Goal: Task Accomplishment & Management: Use online tool/utility

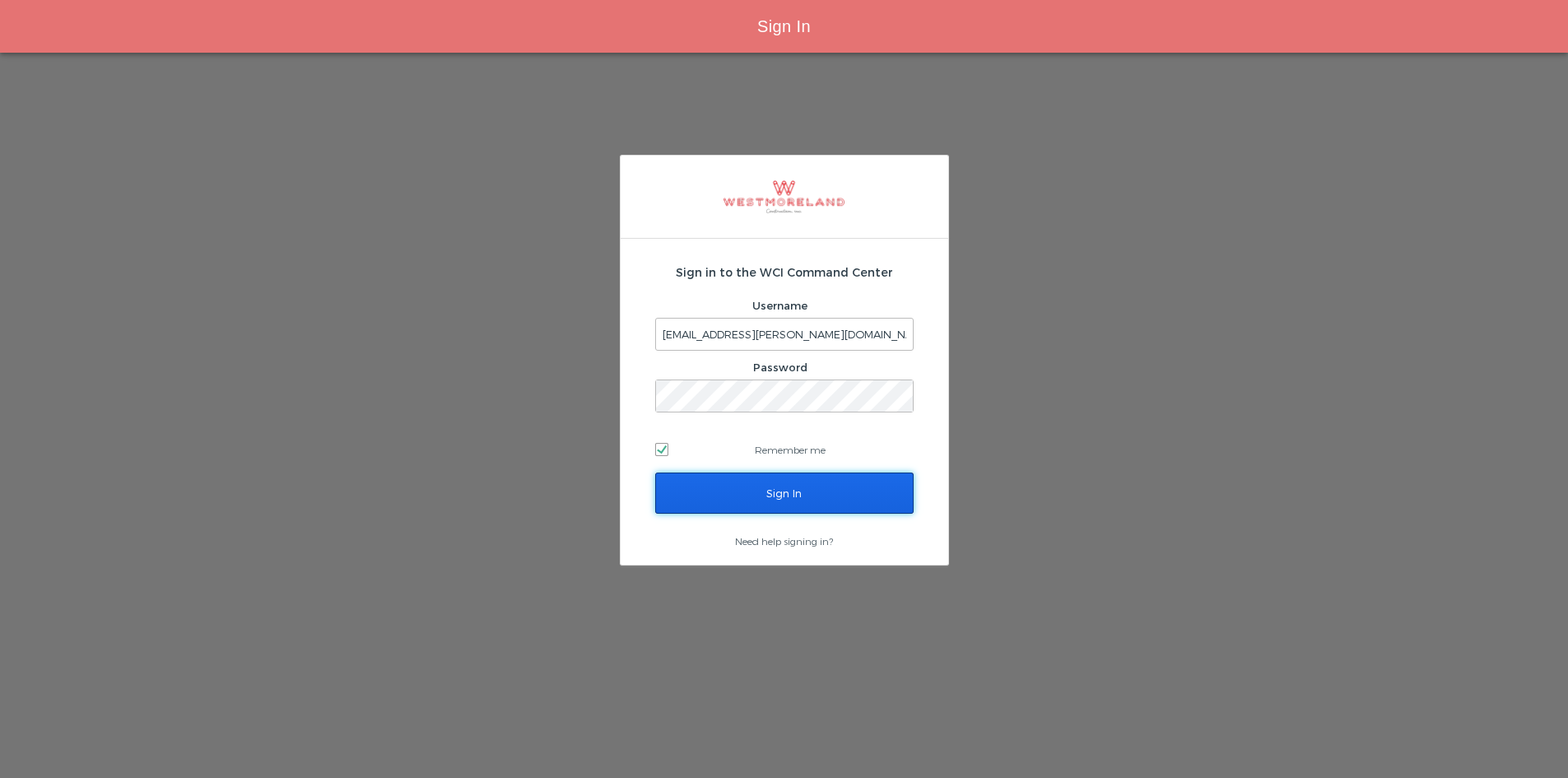
click at [762, 486] on input "Sign In" at bounding box center [784, 493] width 259 height 41
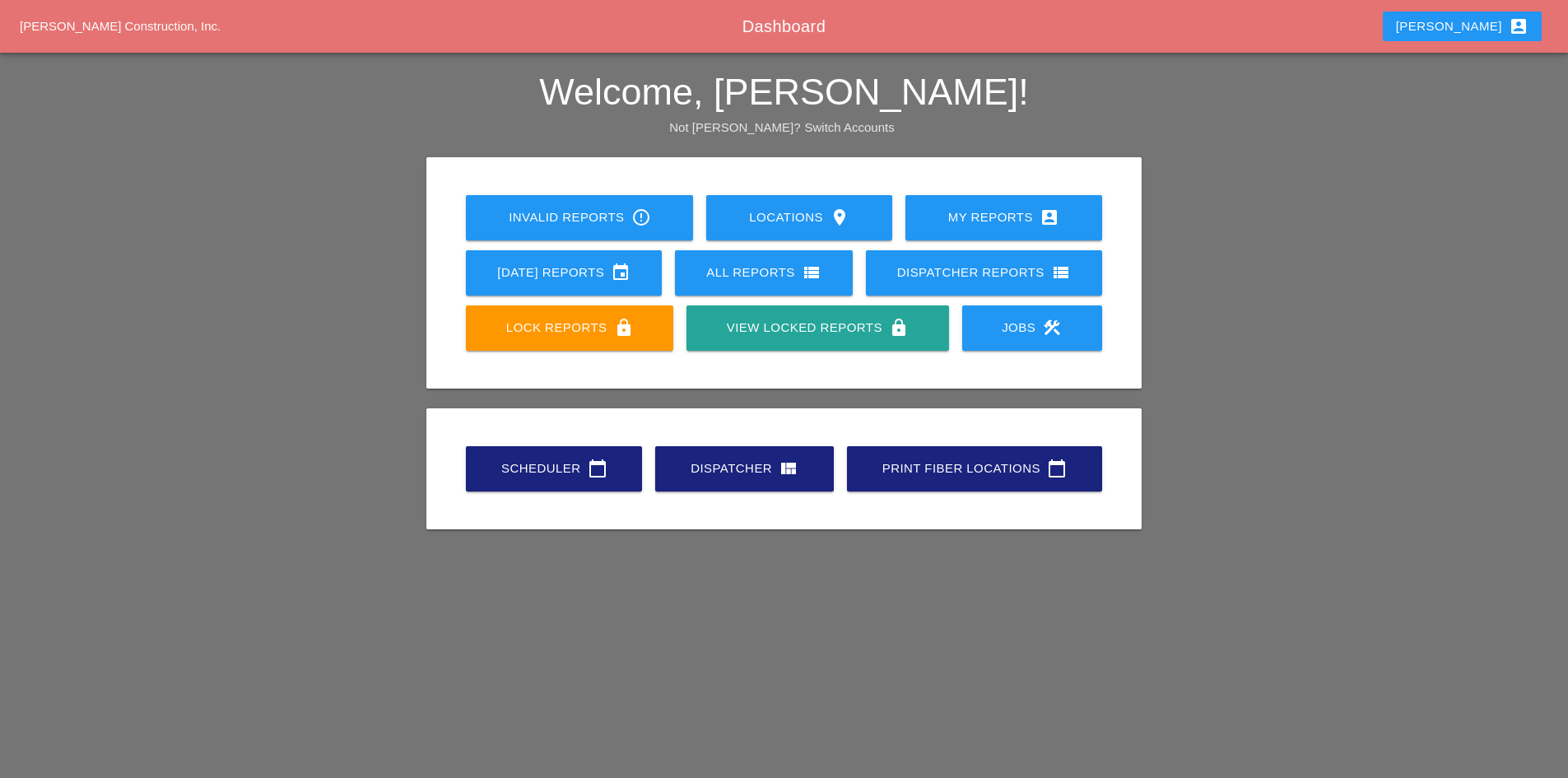
click at [532, 465] on div "Scheduler calendar_today" at bounding box center [553, 468] width 123 height 19
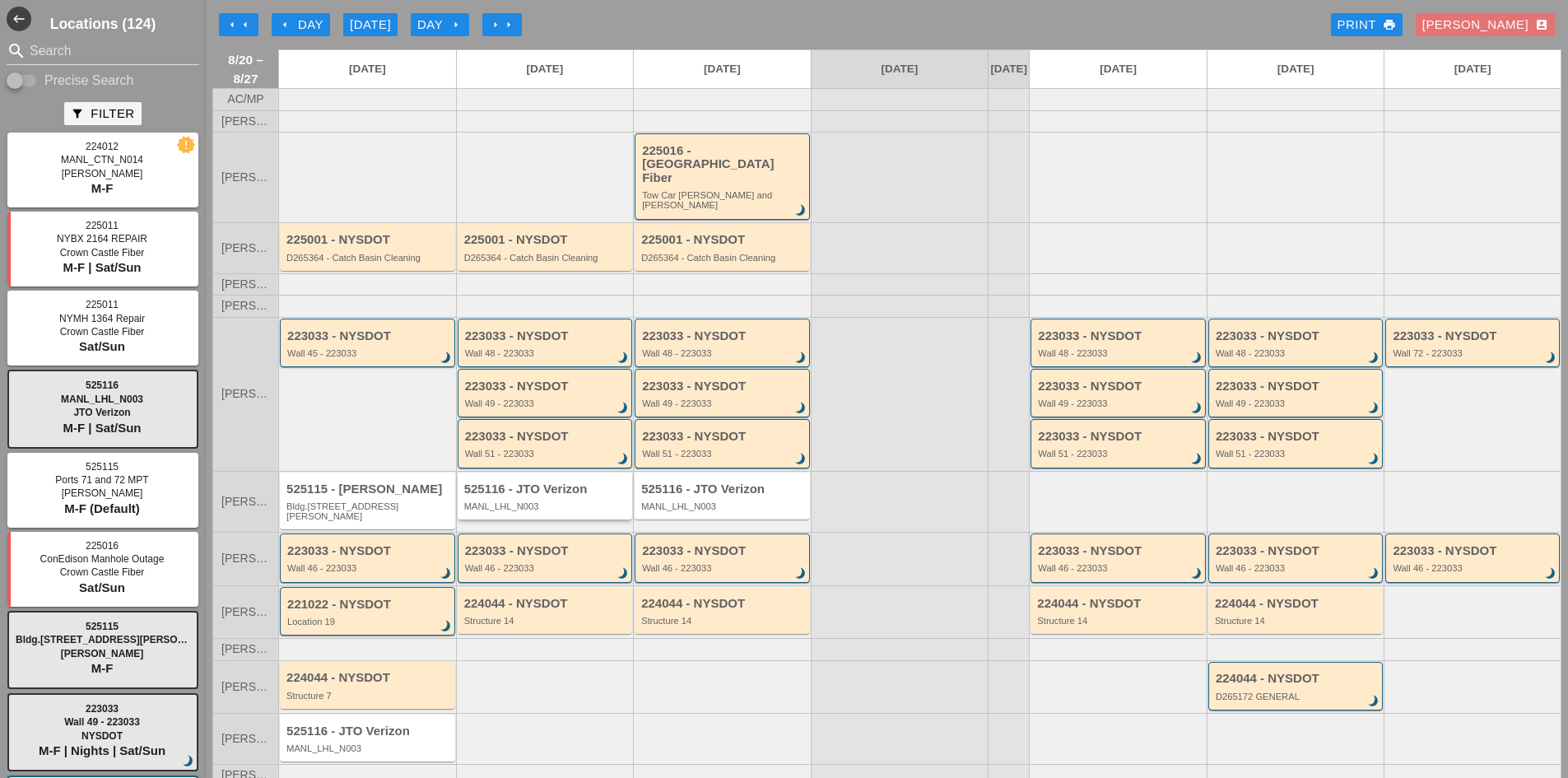
click at [505, 485] on div "525116 - JTO Verizon MANL_LHL_N003" at bounding box center [547, 496] width 165 height 29
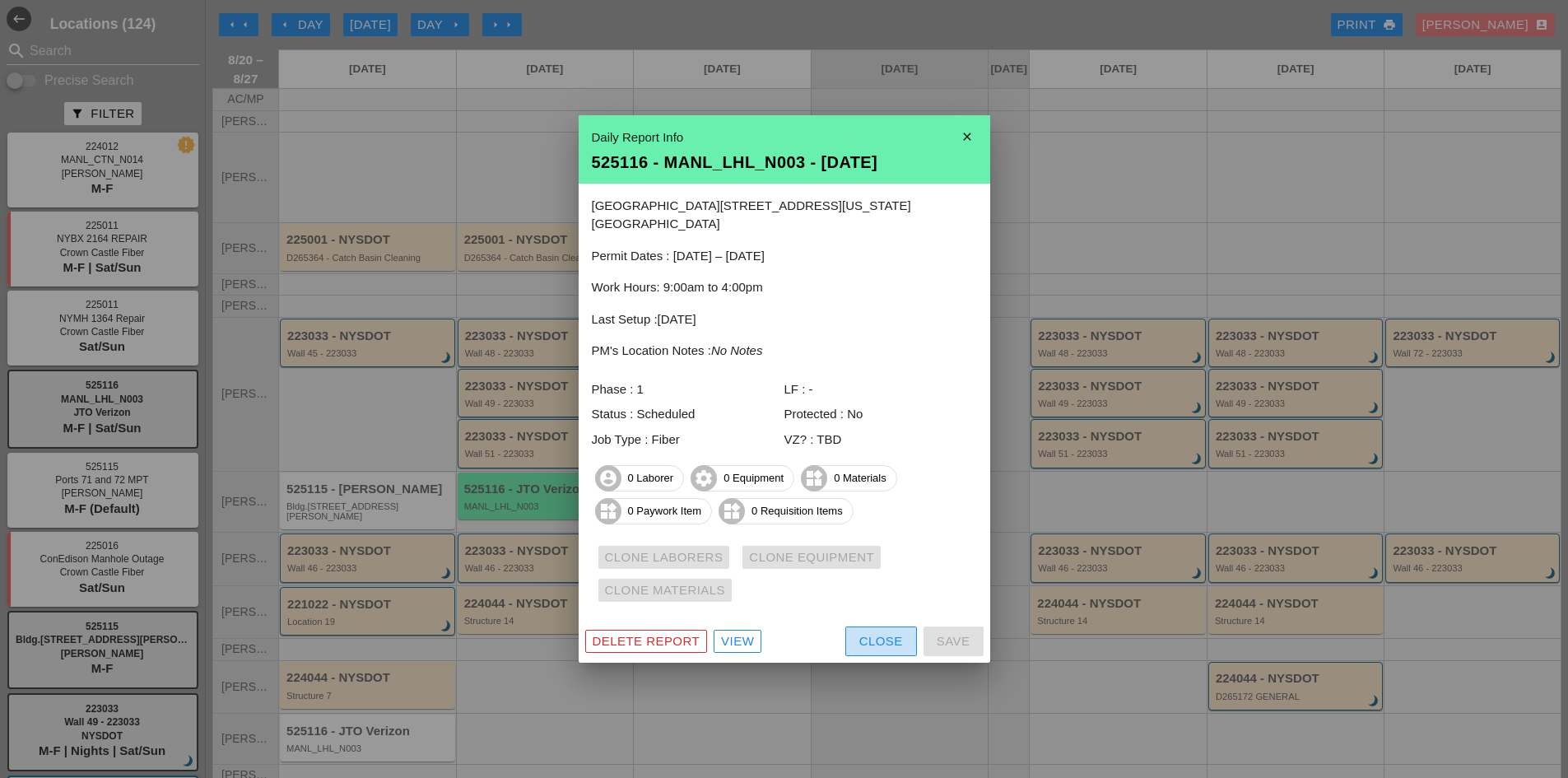
click at [887, 640] on div "Close" at bounding box center [881, 641] width 43 height 19
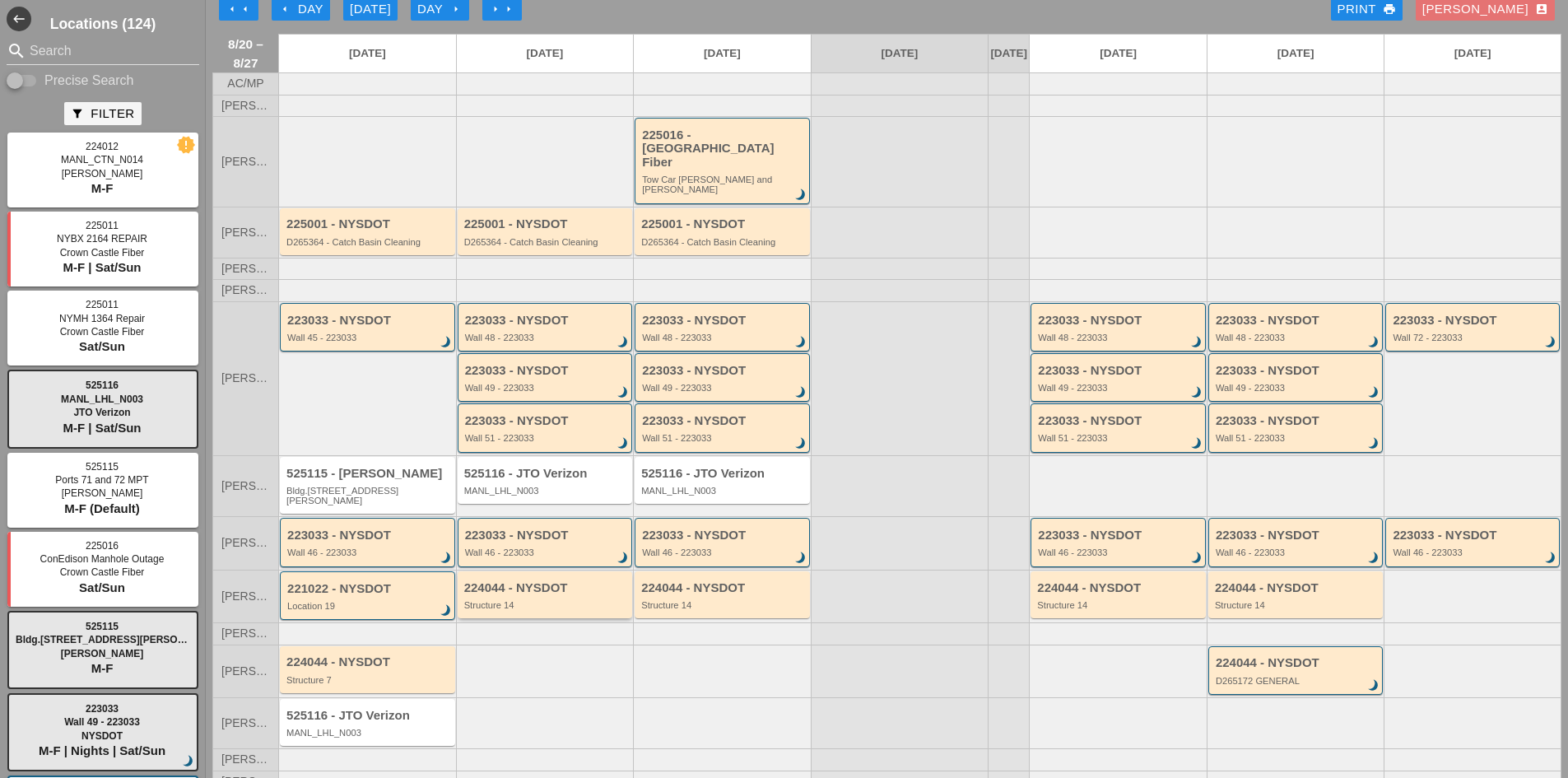
scroll to position [20, 0]
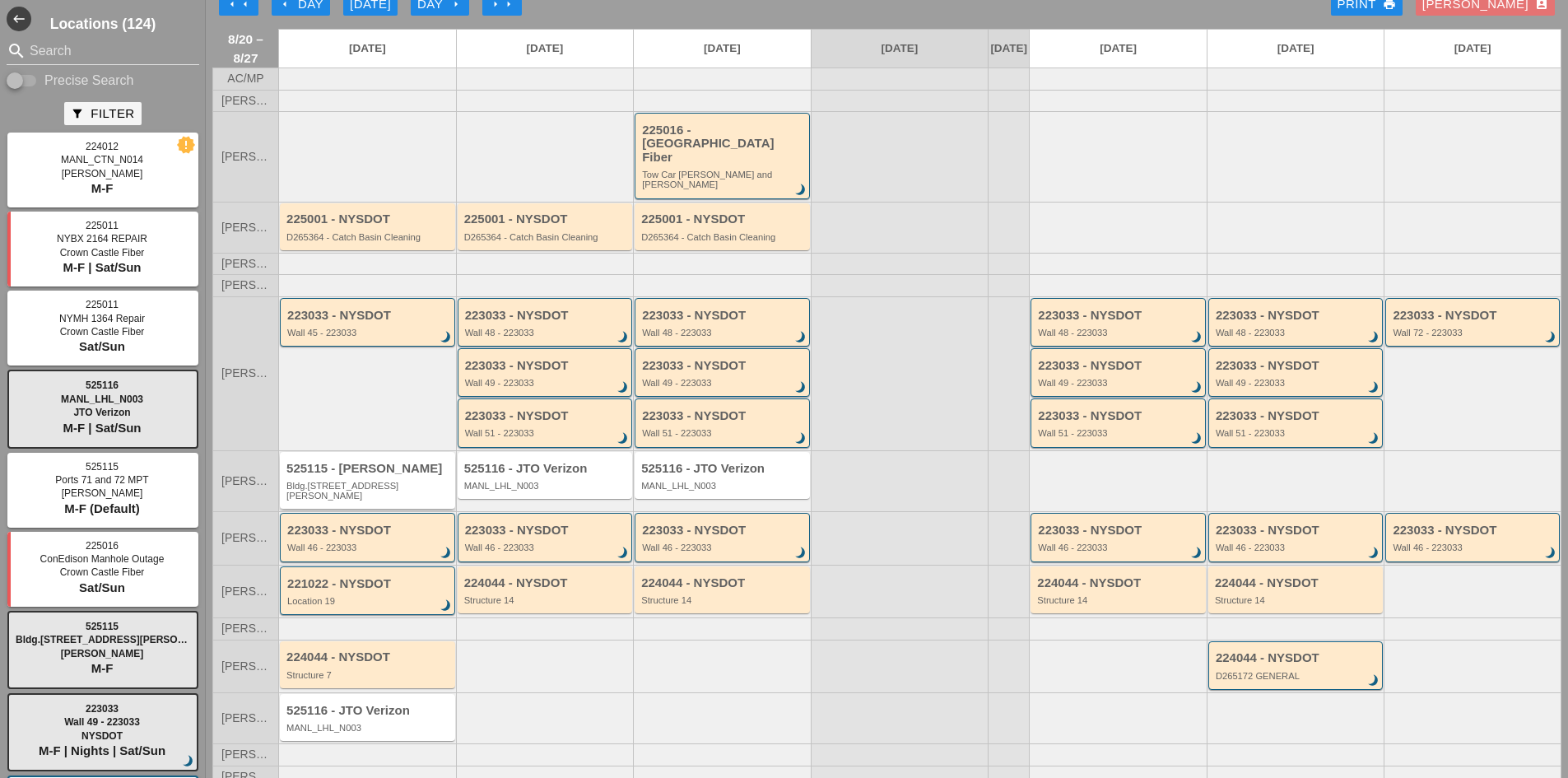
click at [420, 466] on div "525115 - Hugh O'Kane Bldg.1062 St Johns Place" at bounding box center [369, 481] width 165 height 40
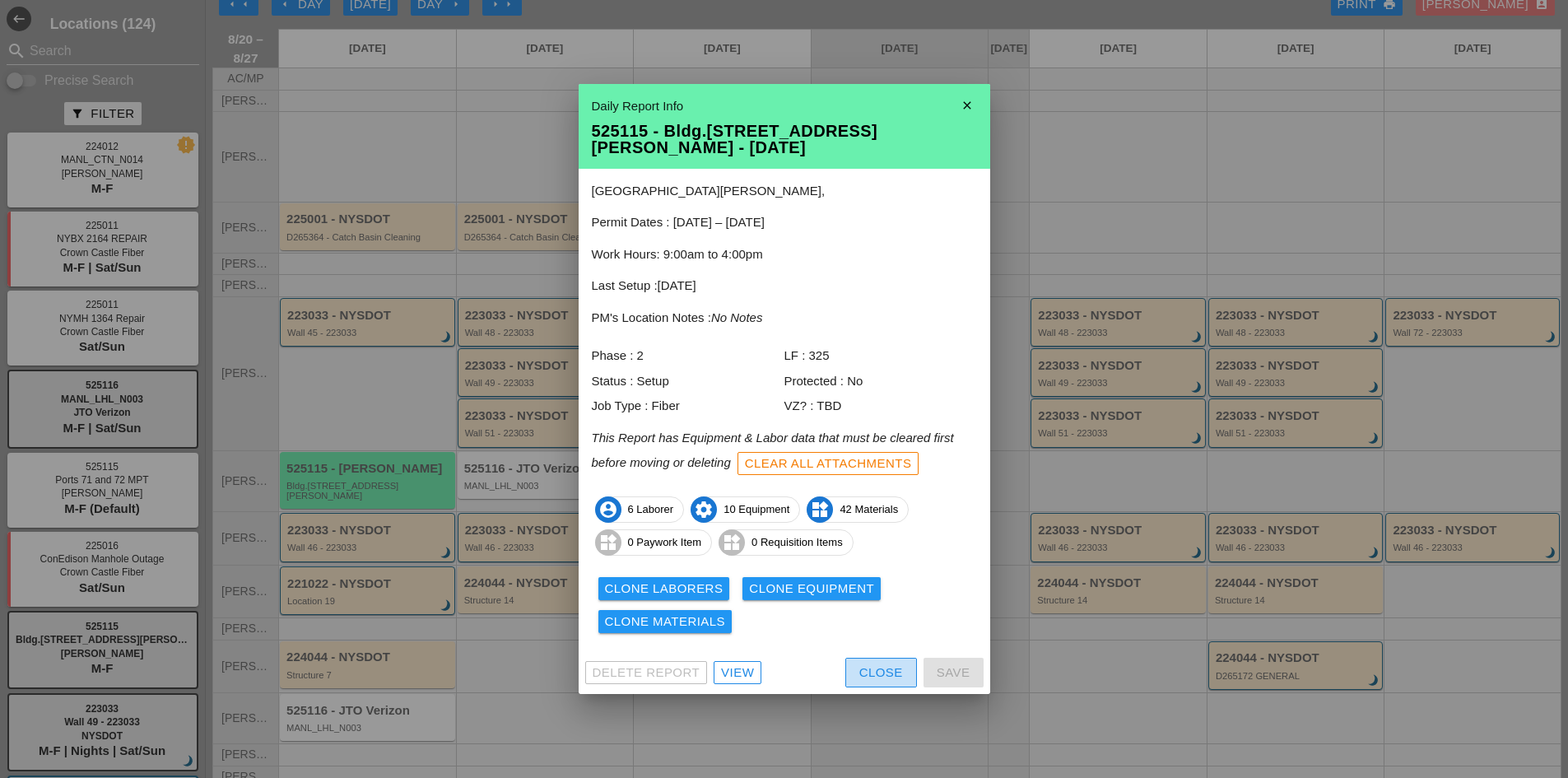
click at [866, 669] on div "Close" at bounding box center [881, 673] width 43 height 19
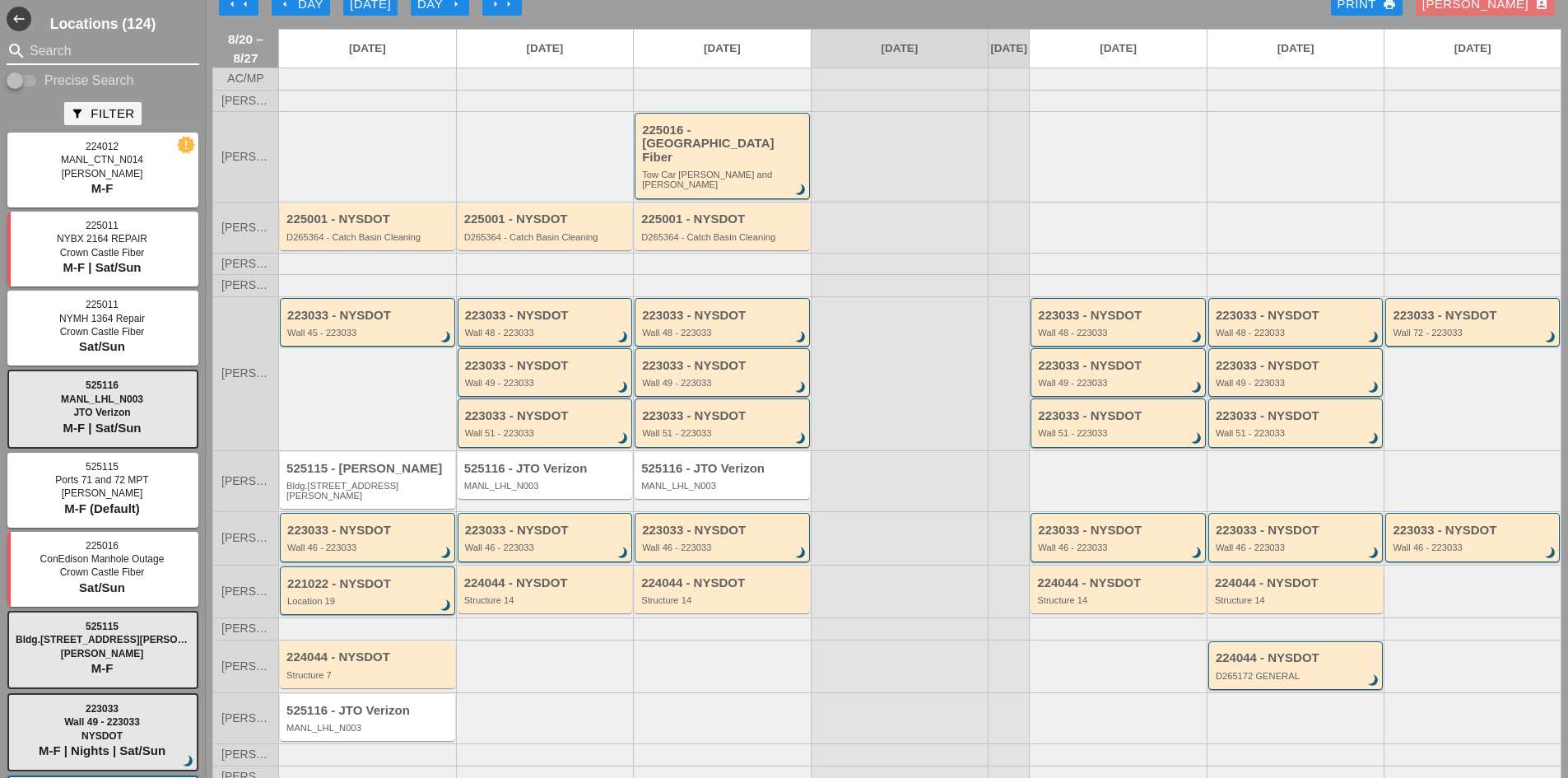
click at [71, 51] on input "Search" at bounding box center [102, 51] width 146 height 27
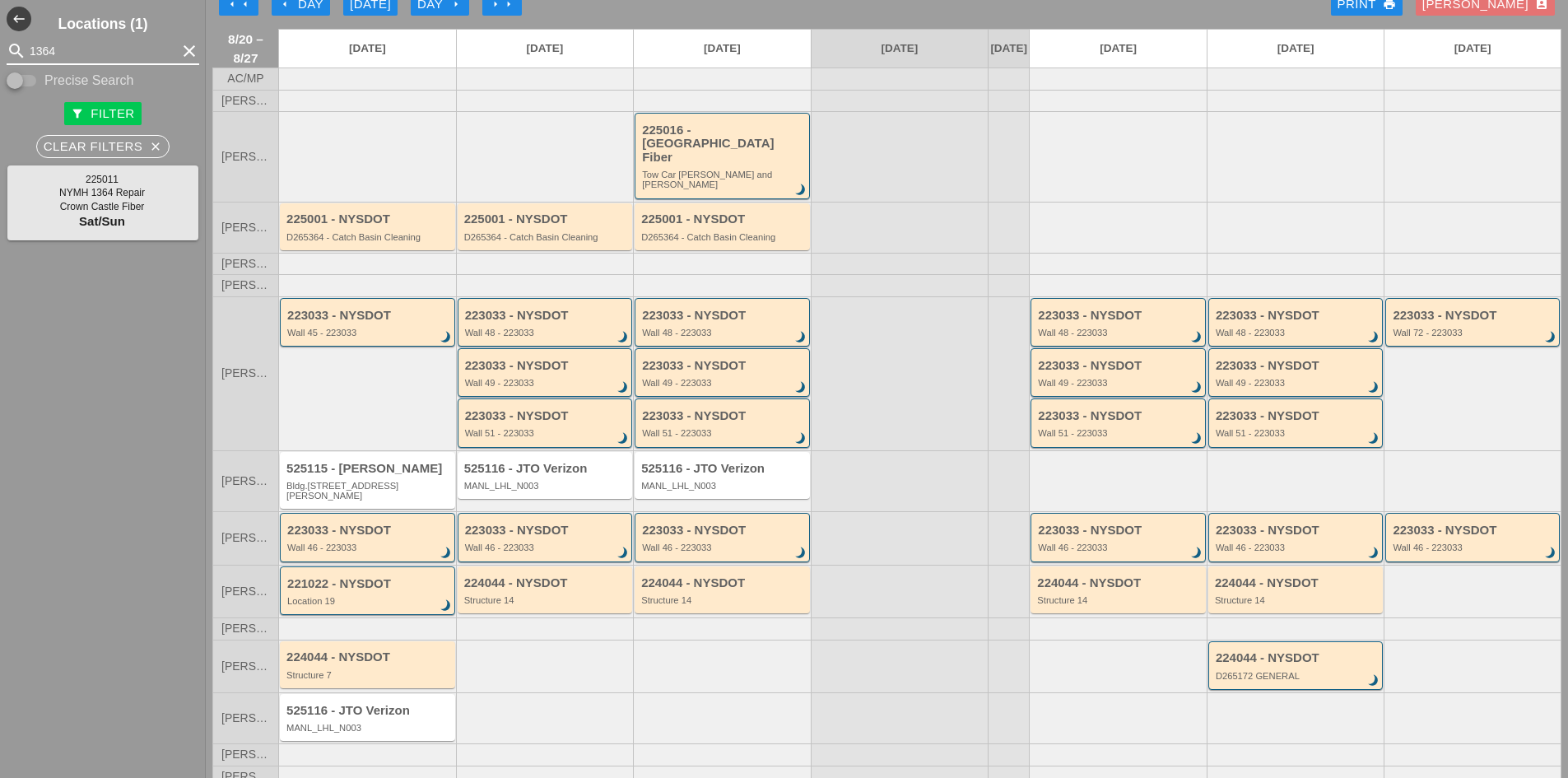
type input "1364"
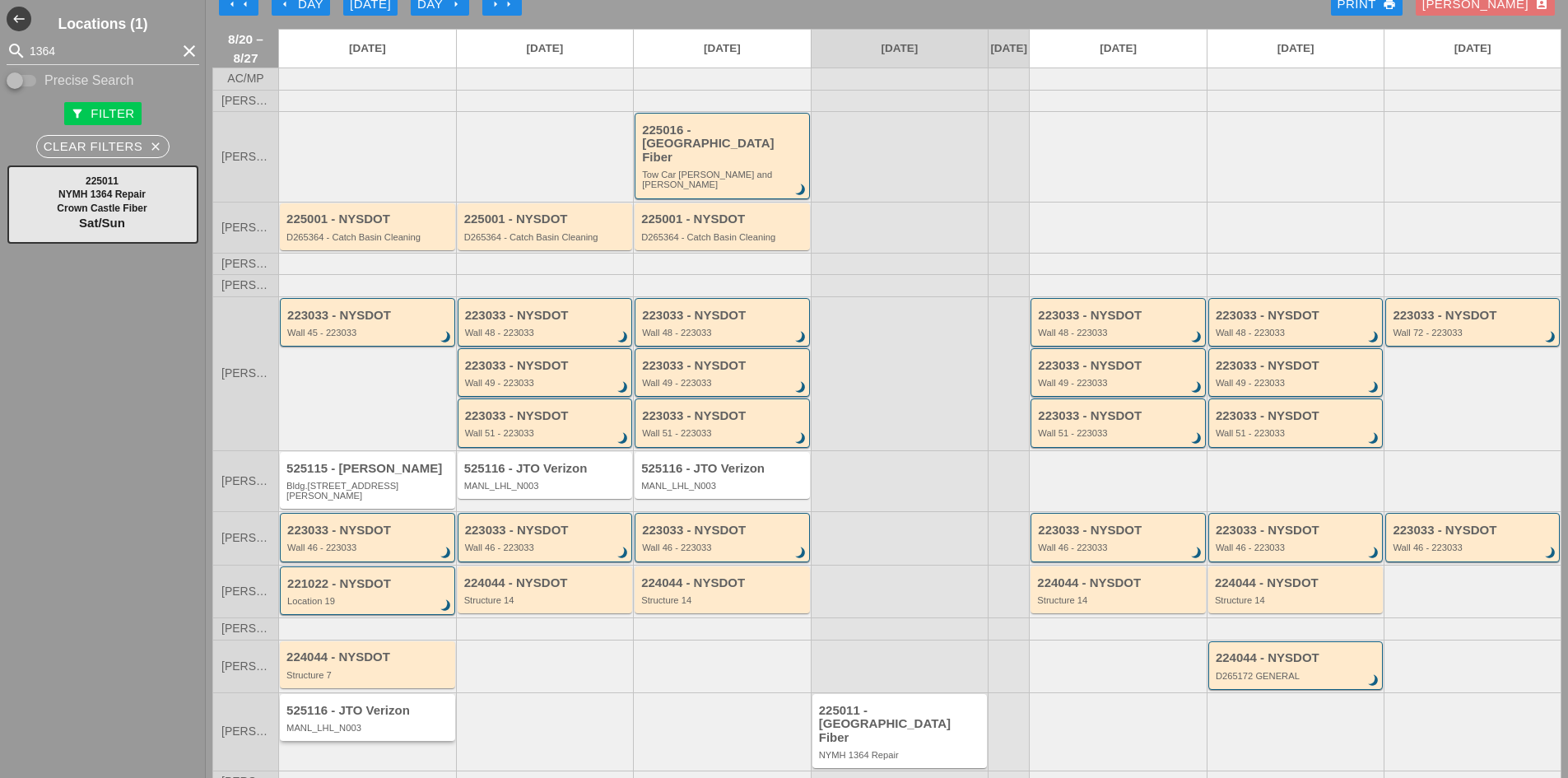
click at [380, 722] on div "MANL_LHL_N003" at bounding box center [369, 727] width 165 height 10
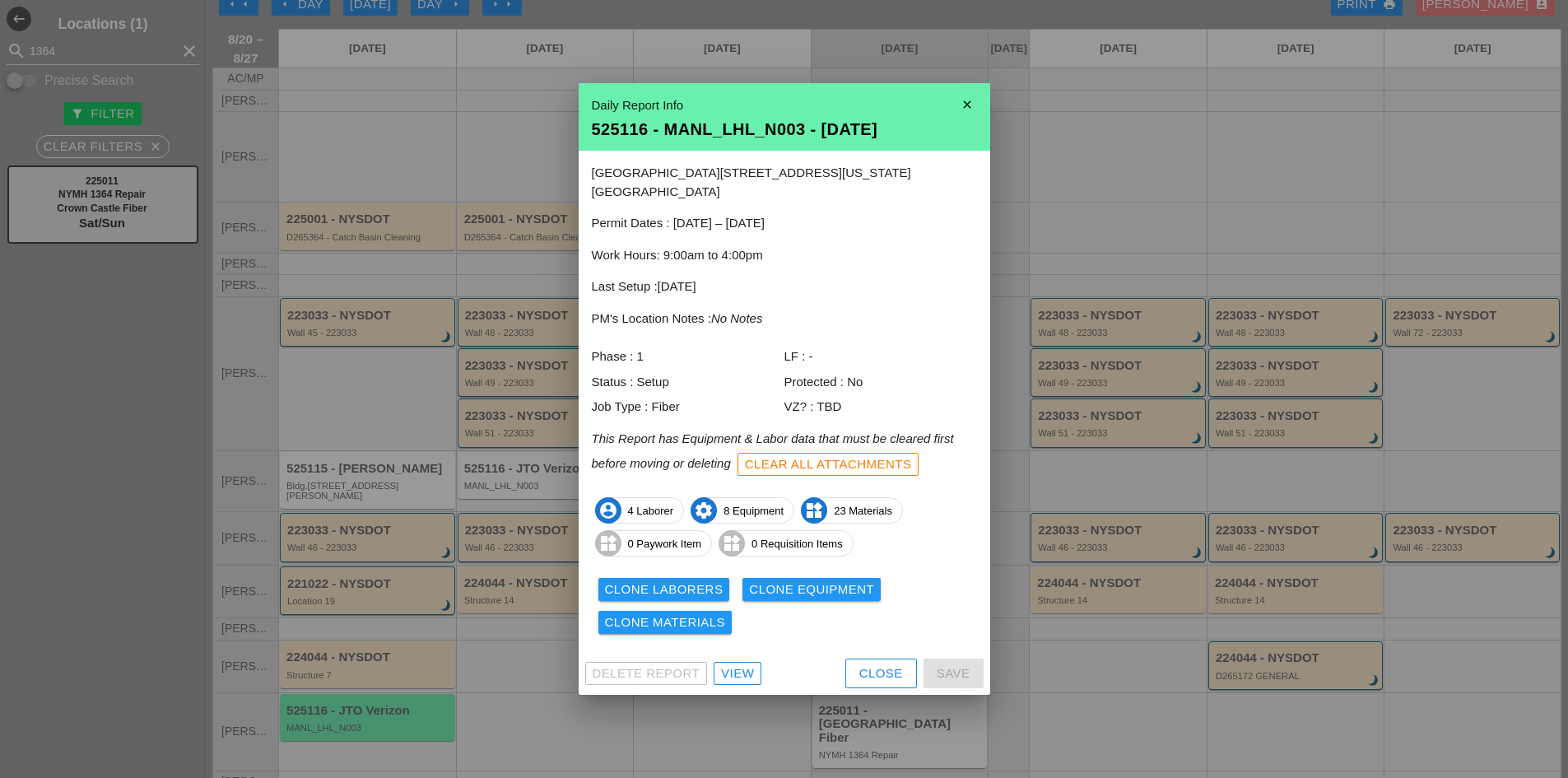
click at [847, 658] on button "Close" at bounding box center [881, 673] width 72 height 29
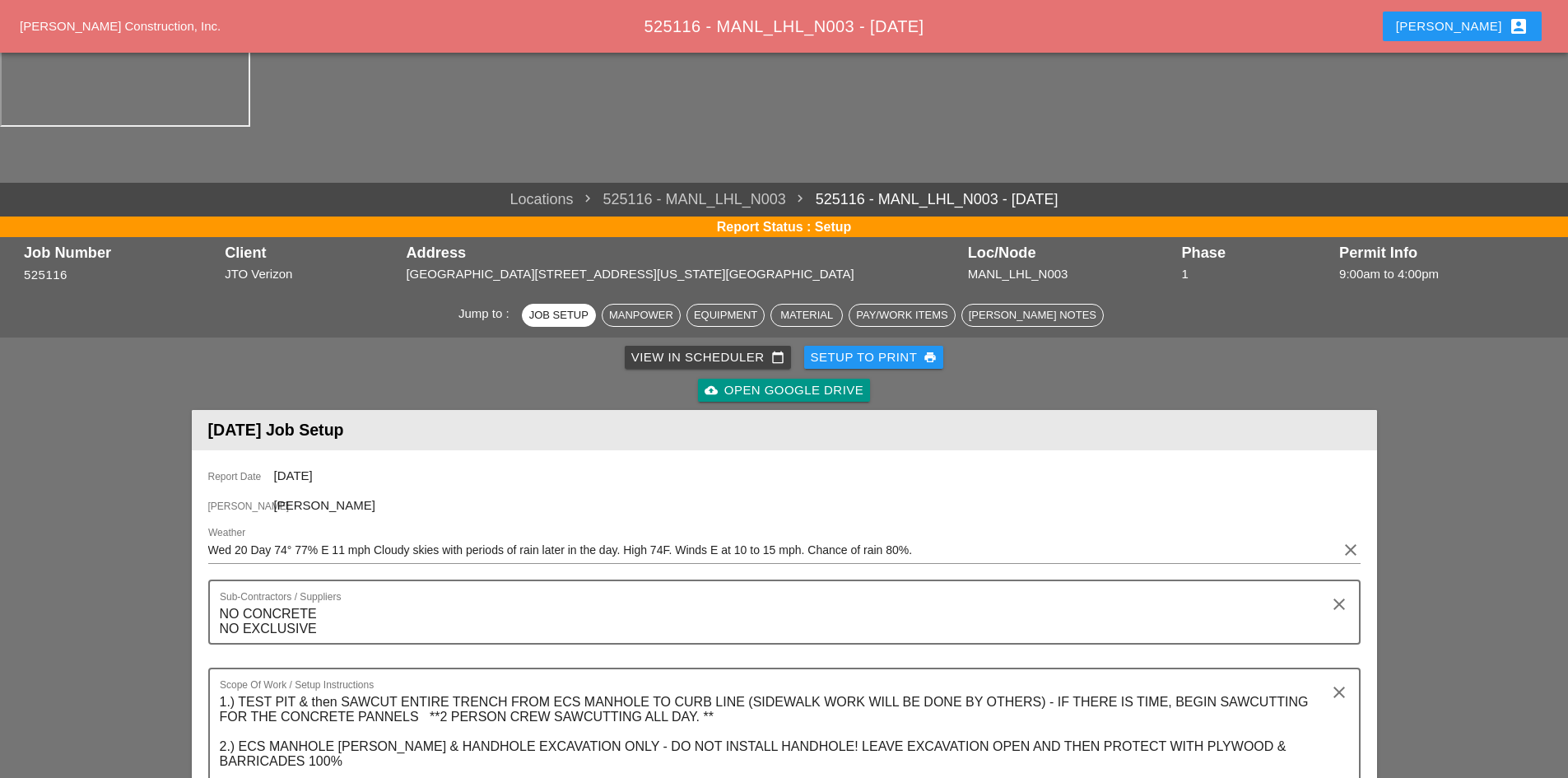
click at [1485, 22] on div "Robbie account_box" at bounding box center [1463, 27] width 133 height 19
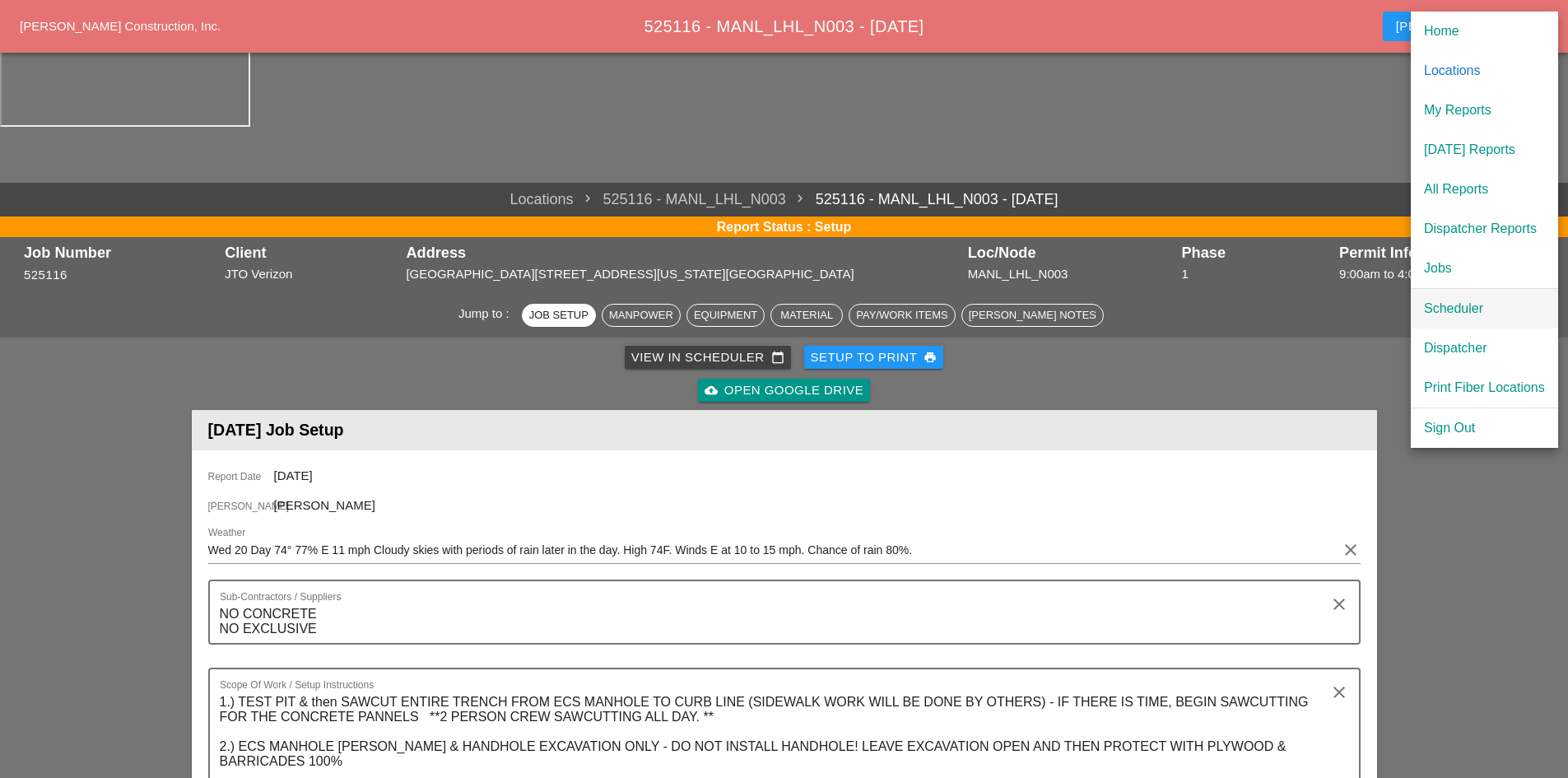
click at [1475, 307] on div "Scheduler" at bounding box center [1485, 308] width 121 height 19
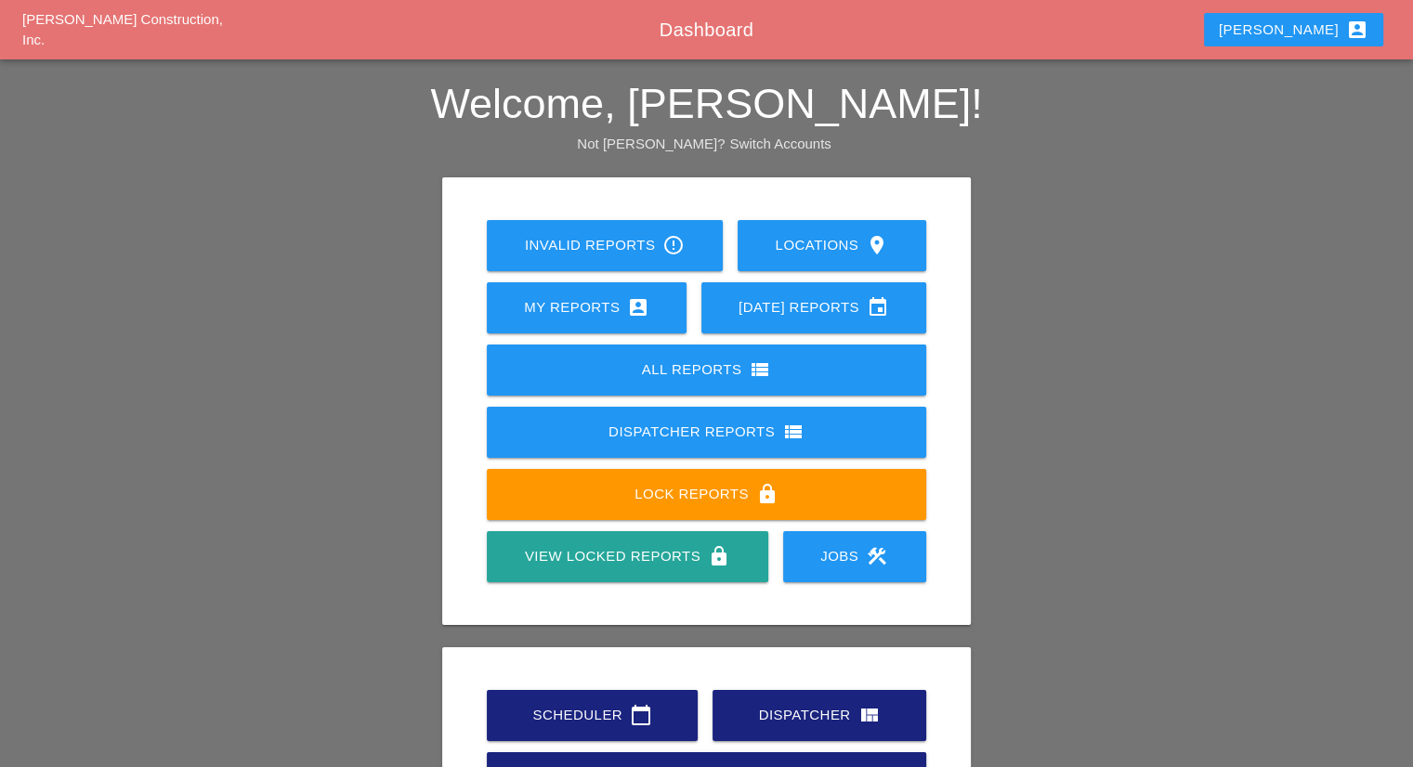
click at [606, 713] on div "Scheduler calendar_today" at bounding box center [591, 715] width 151 height 22
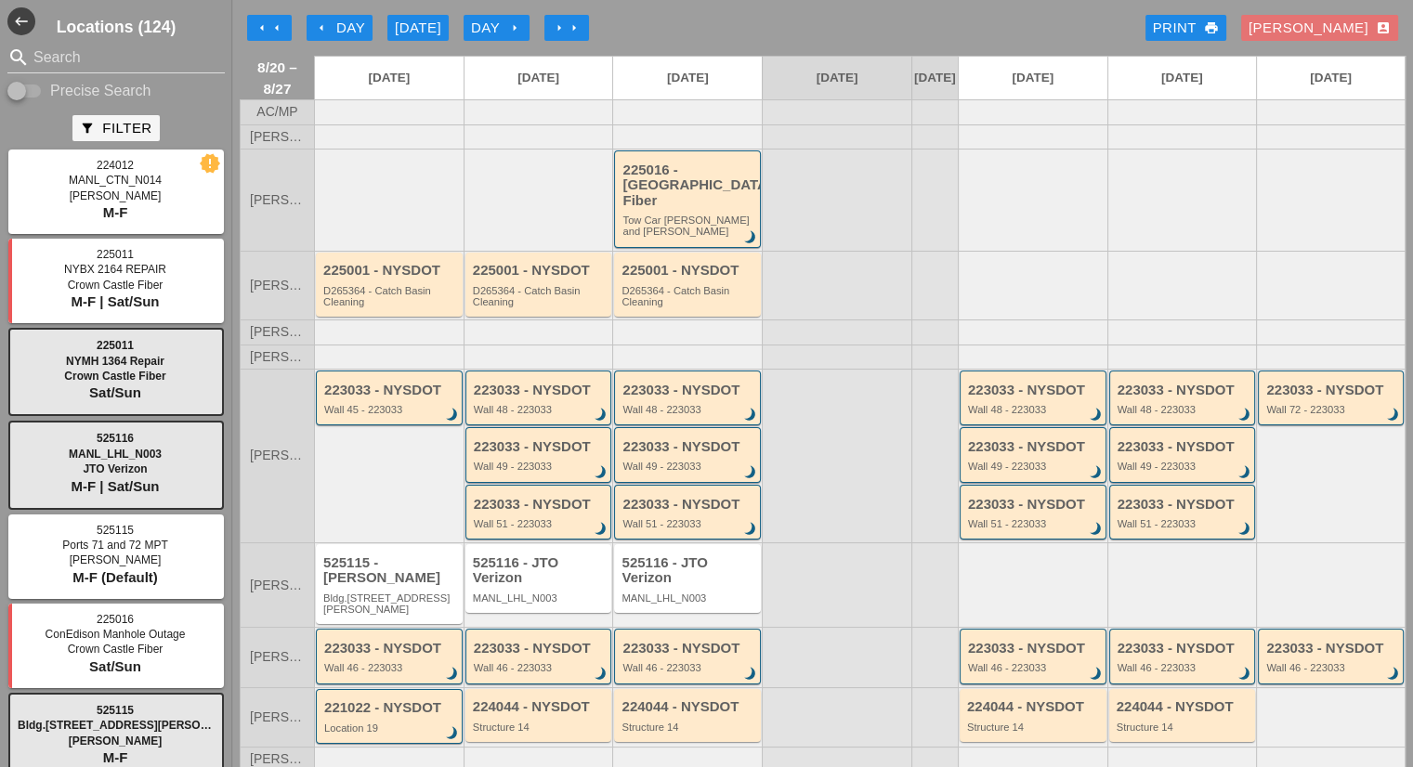
click at [345, 31] on div "arrow_left Day" at bounding box center [339, 28] width 51 height 21
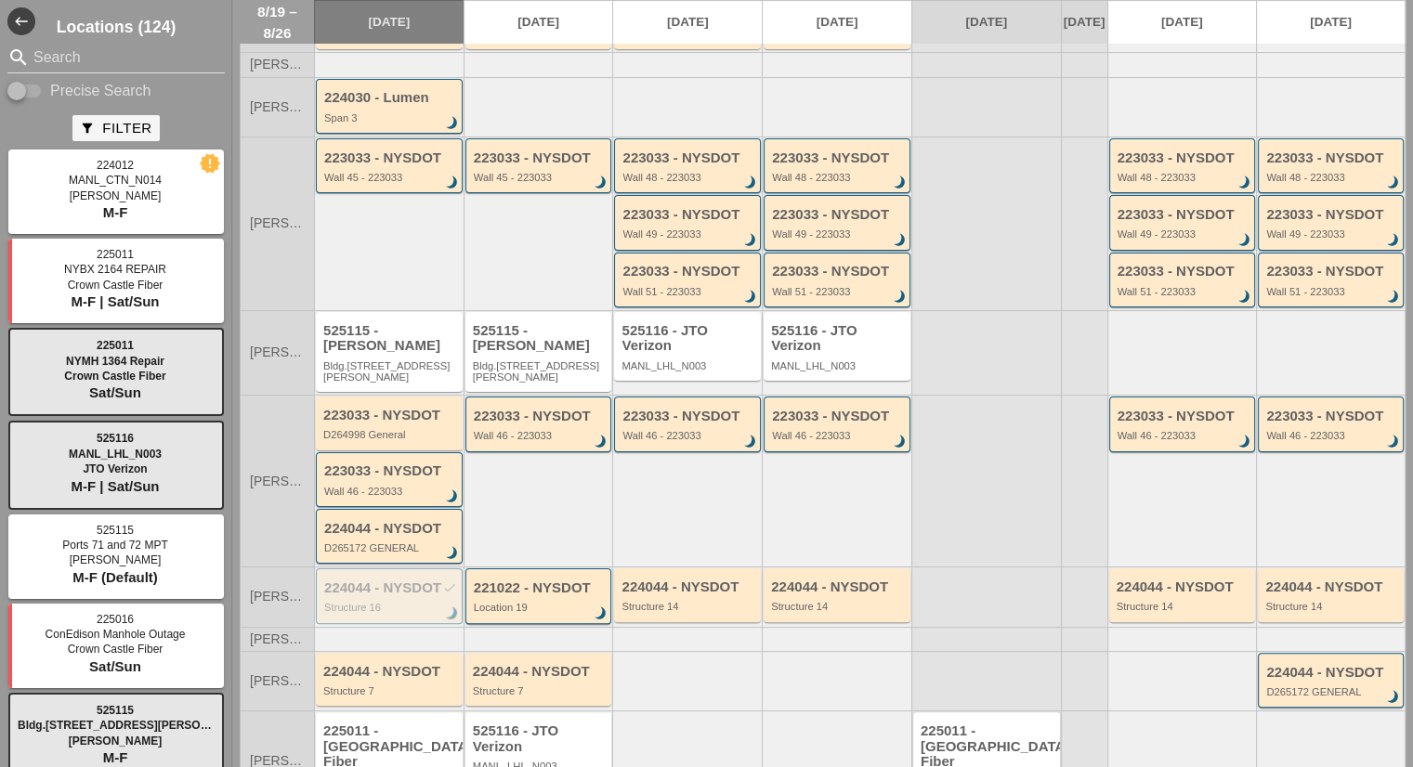
scroll to position [314, 0]
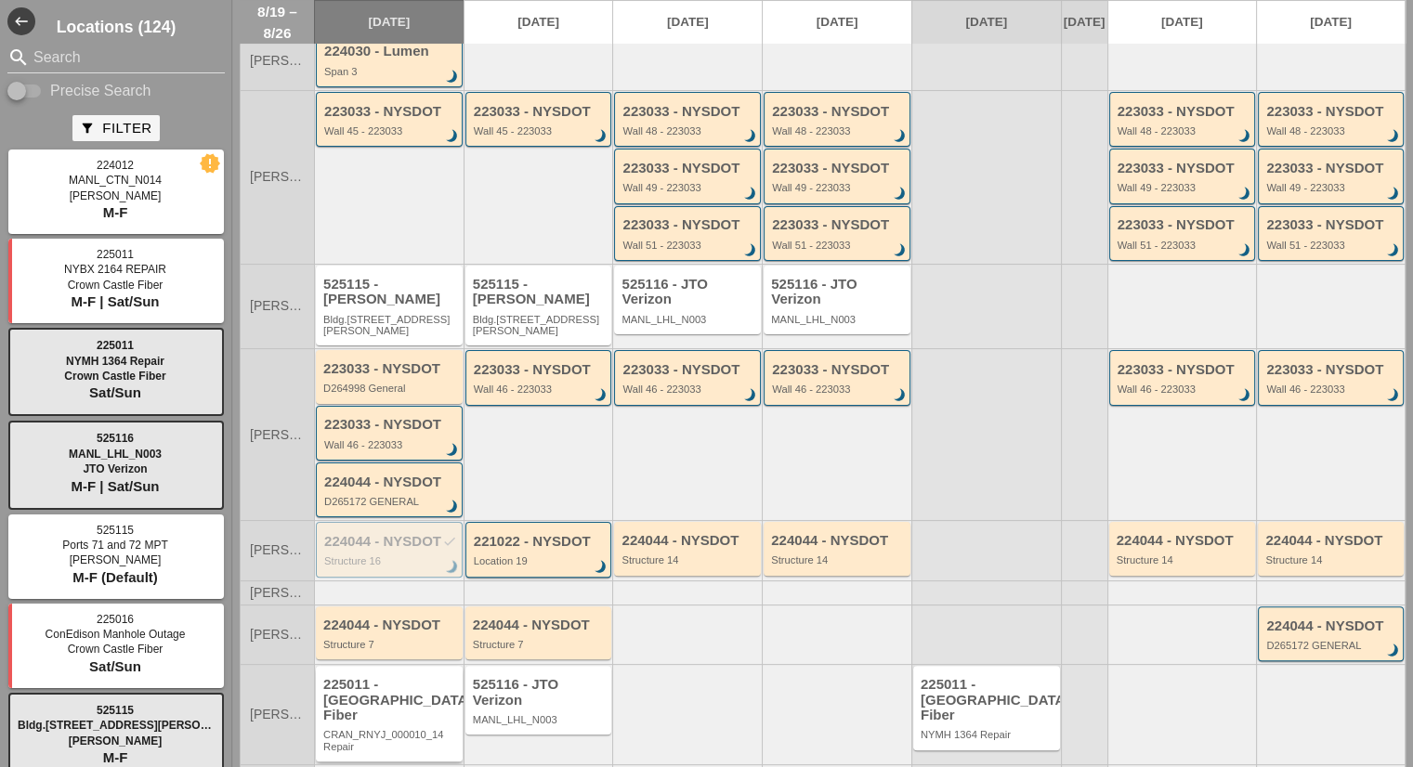
click at [438, 729] on div "CRAN_RNYJ_000010_14 Repair" at bounding box center [390, 740] width 135 height 23
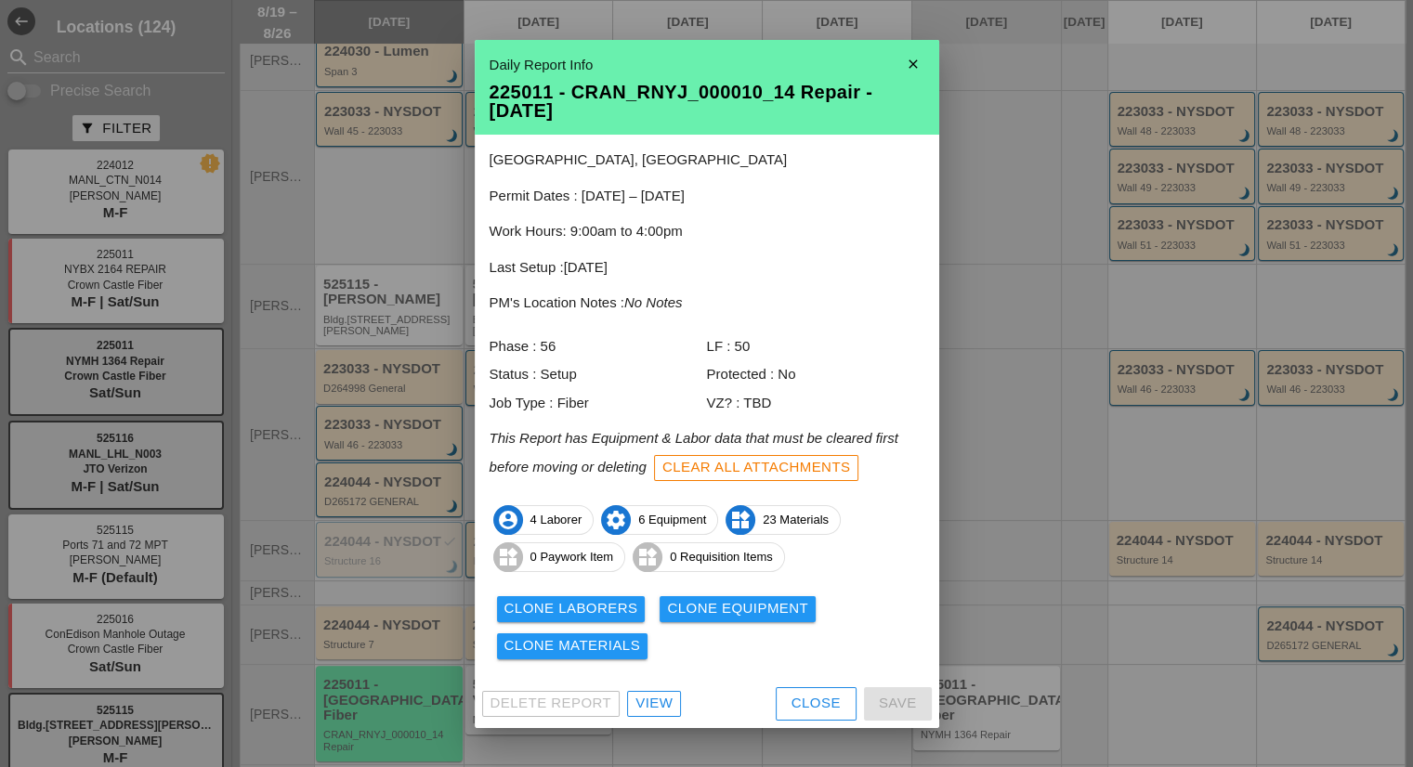
click at [660, 697] on div "View" at bounding box center [653, 703] width 37 height 21
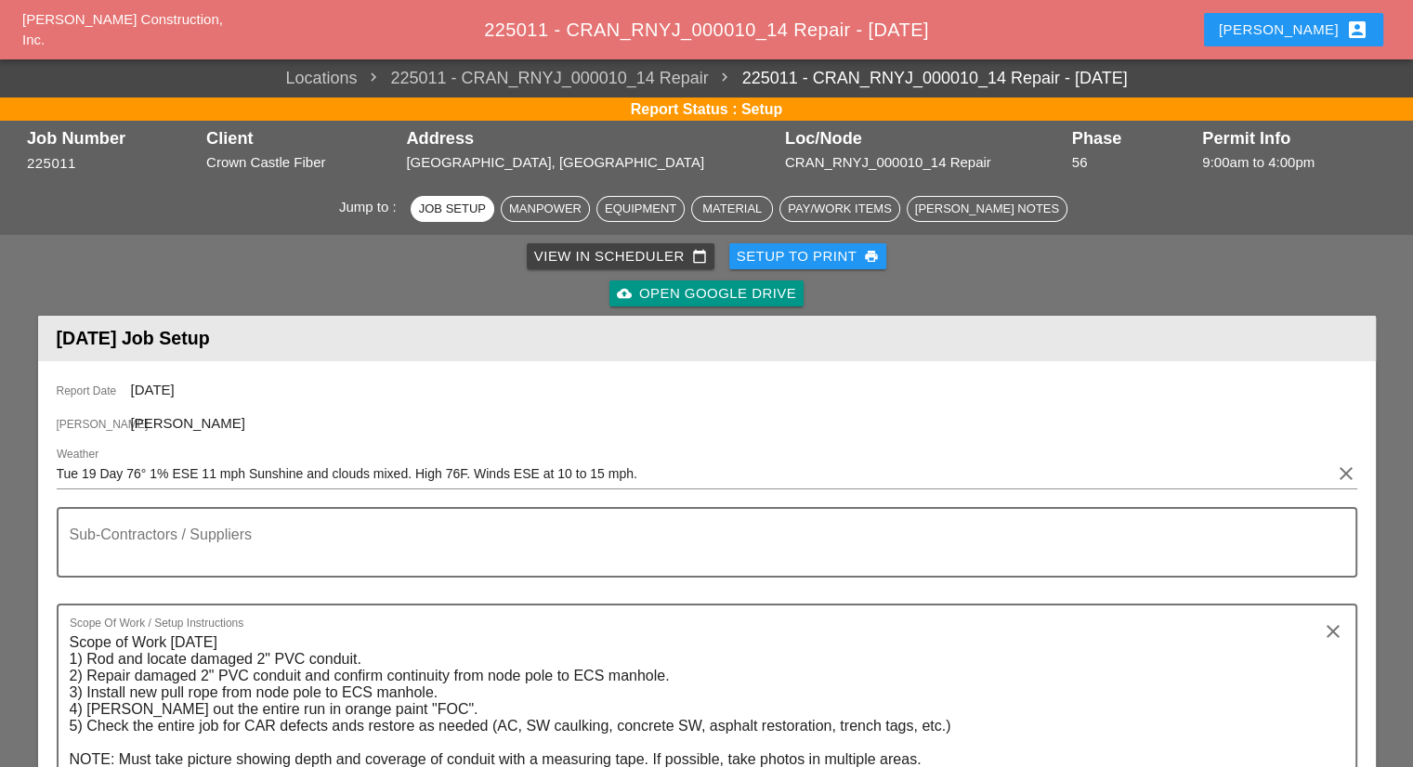
scroll to position [279, 0]
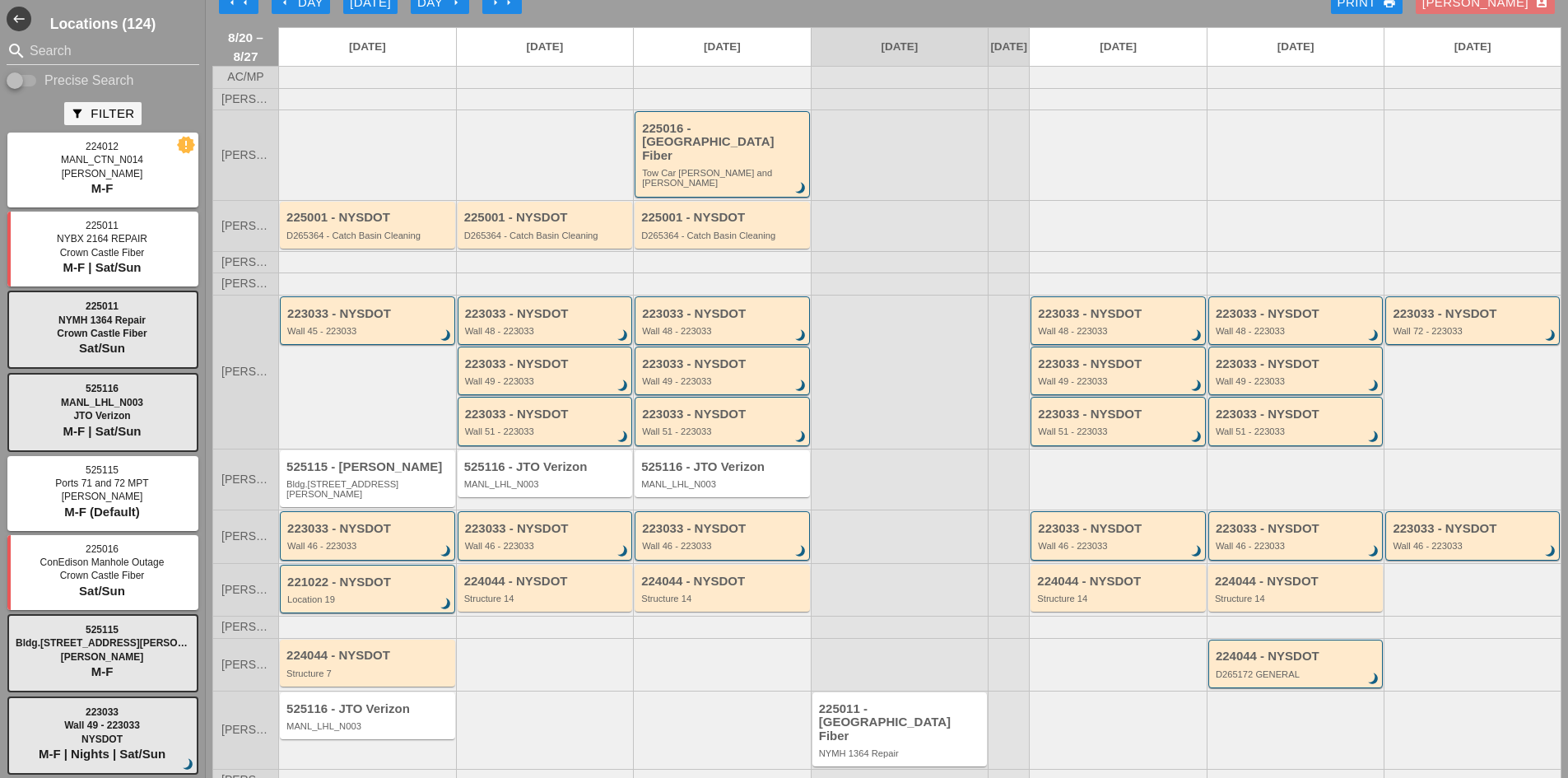
scroll to position [35, 0]
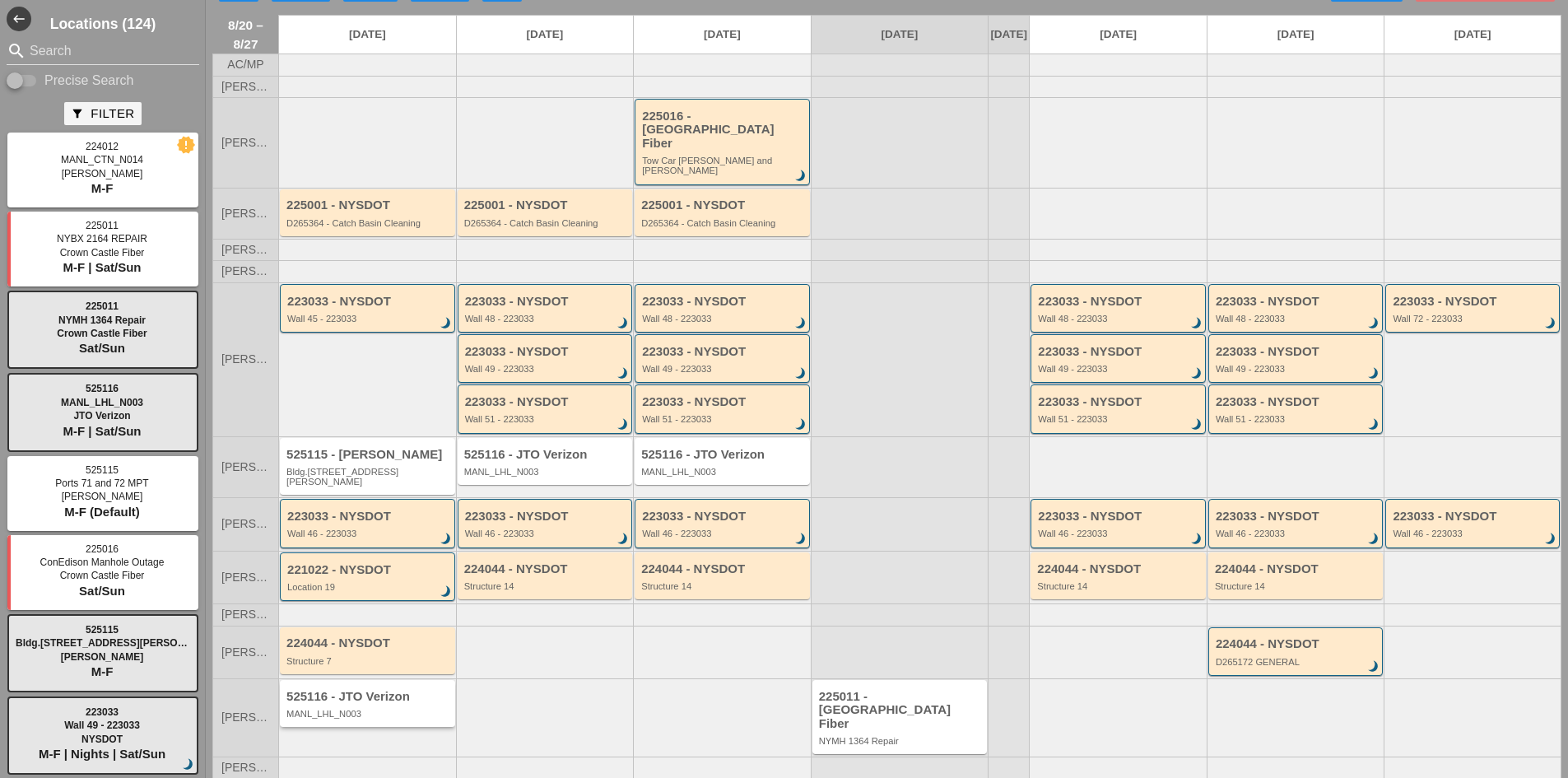
click at [377, 709] on div "MANL_LHL_N003" at bounding box center [369, 713] width 165 height 10
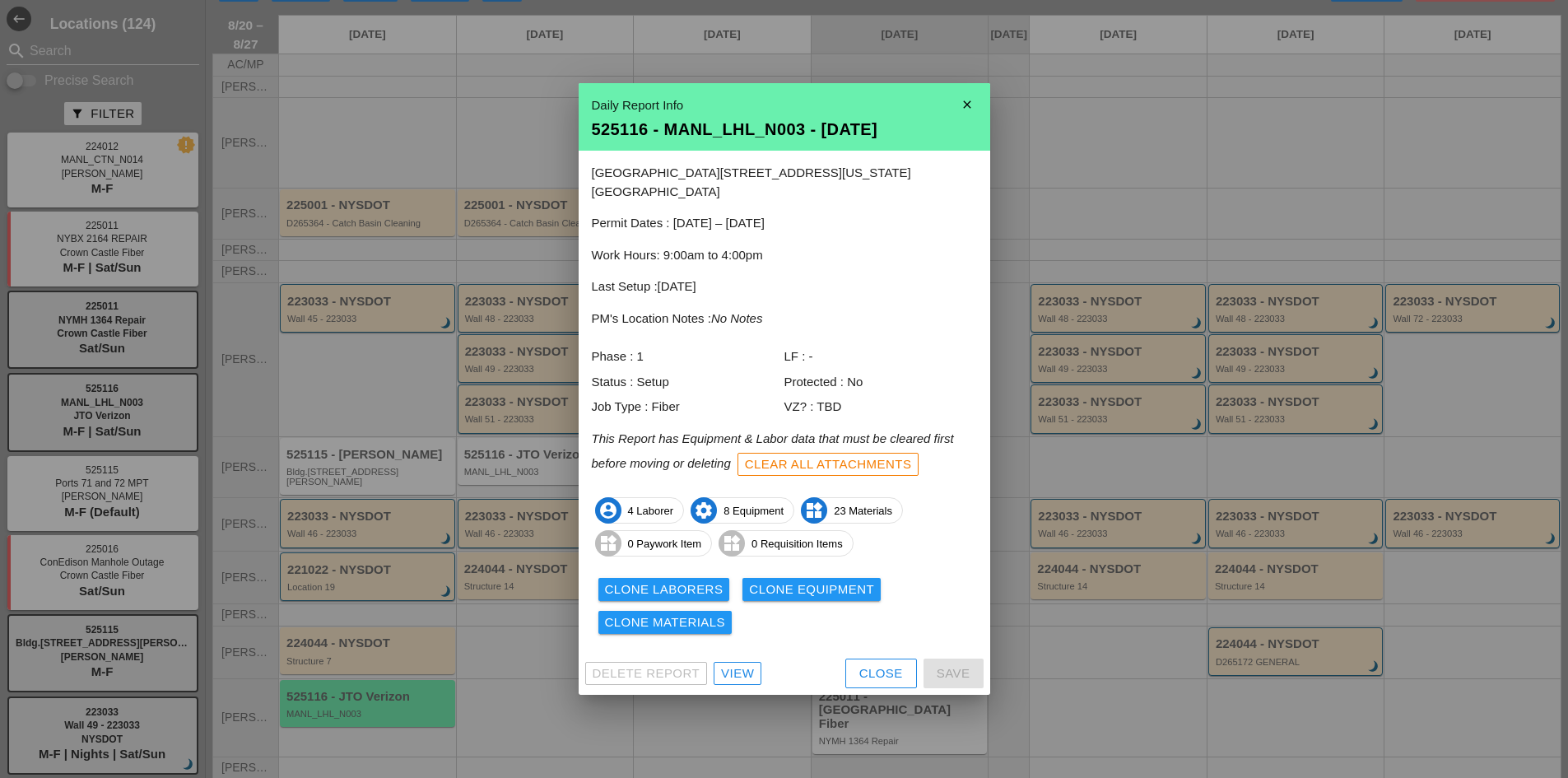
click at [728, 664] on div "View" at bounding box center [737, 673] width 33 height 19
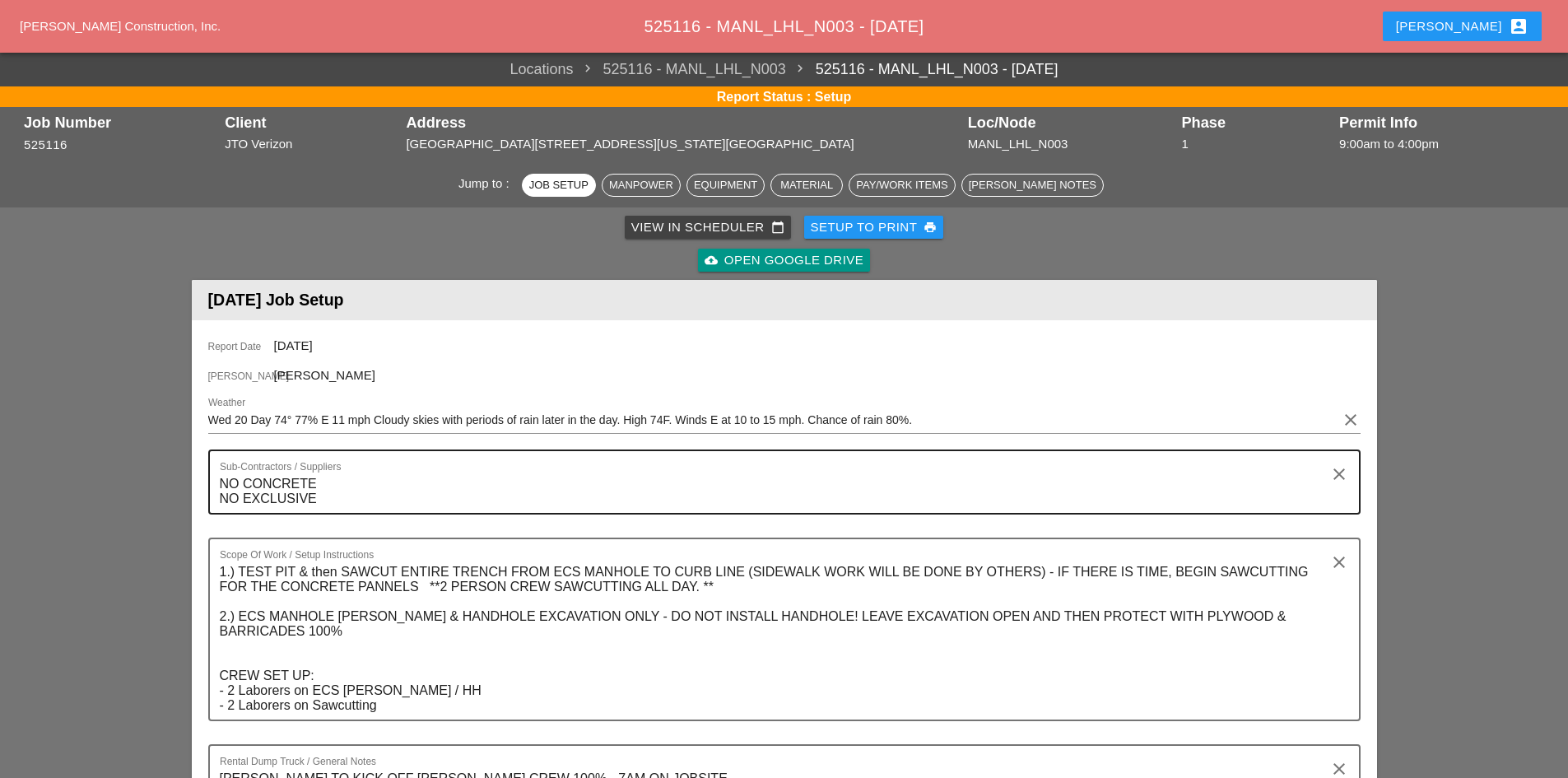
scroll to position [82, 0]
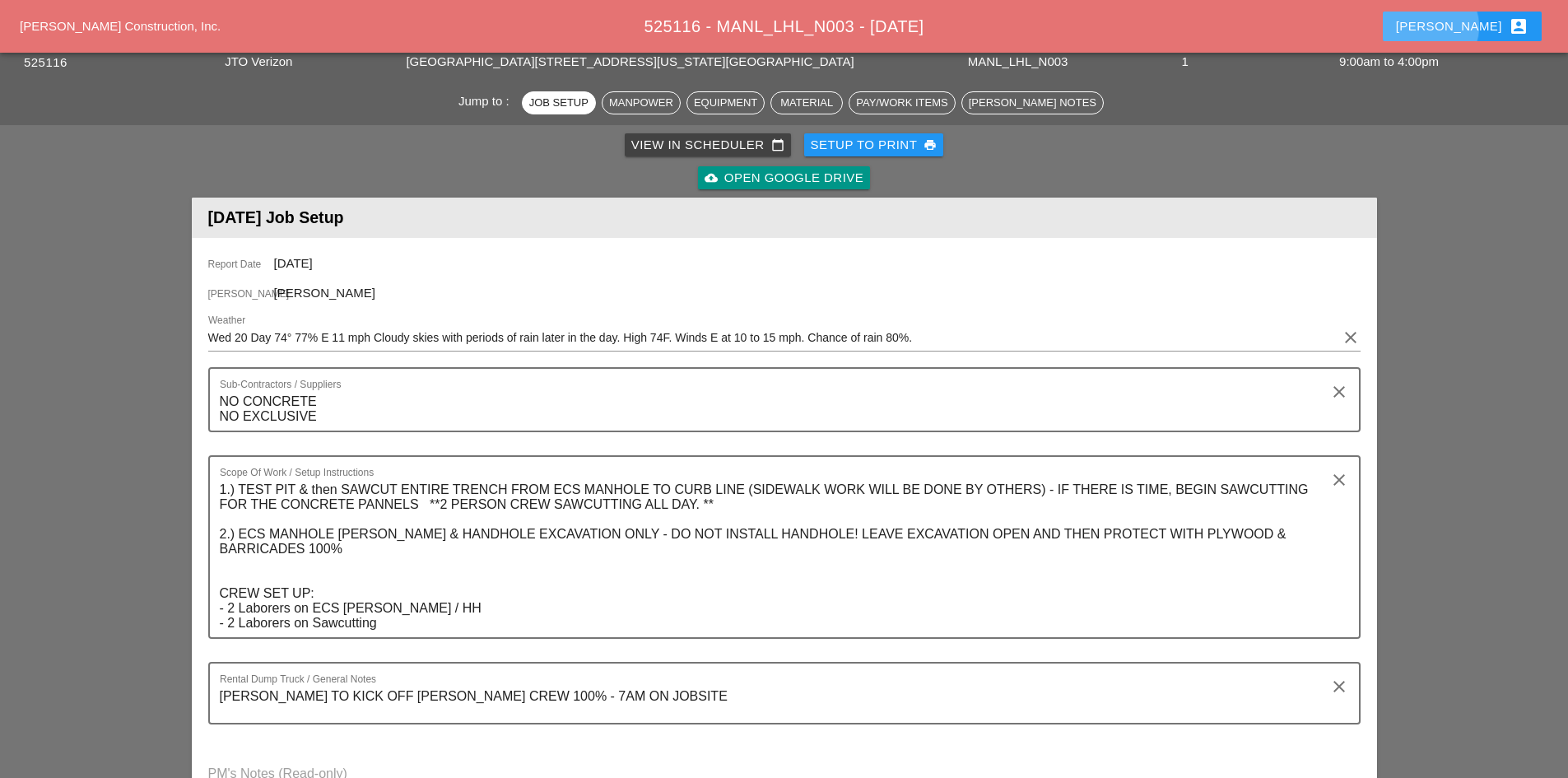
click at [1476, 29] on div "[PERSON_NAME] account_box" at bounding box center [1463, 27] width 133 height 19
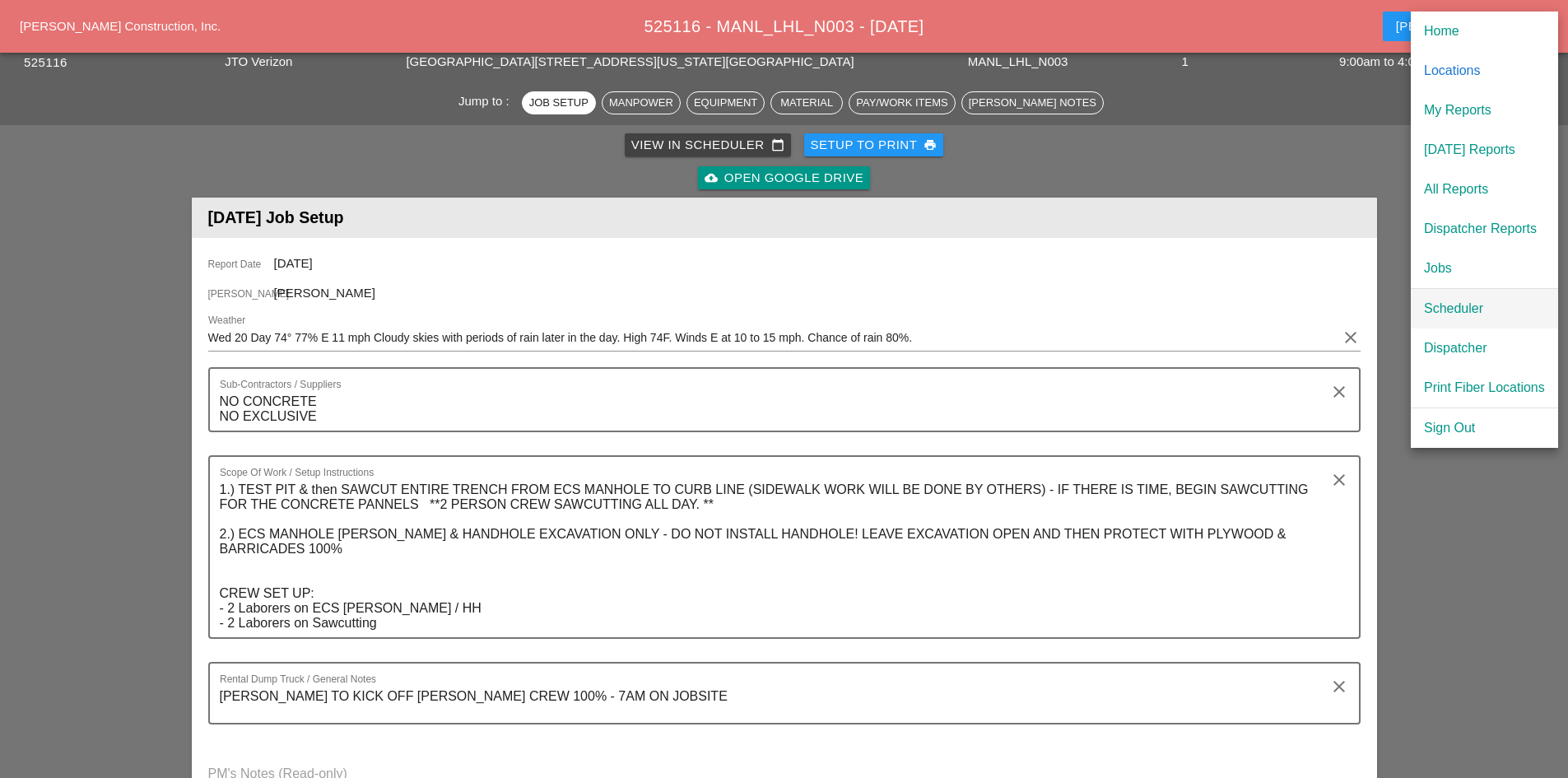
click at [1442, 299] on div "Scheduler" at bounding box center [1485, 308] width 121 height 19
